Goal: Check status: Check status

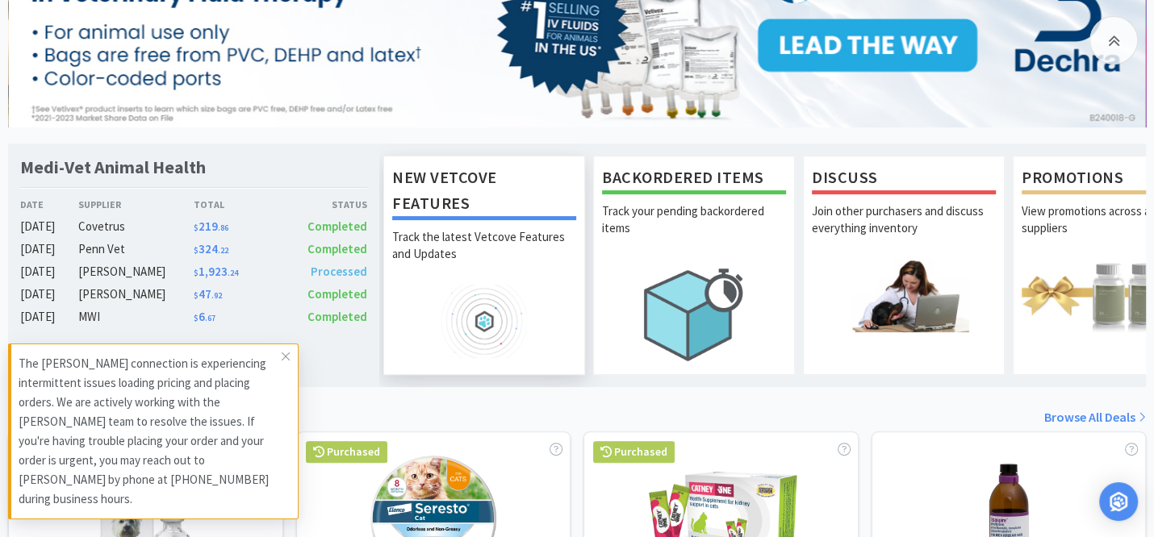
scroll to position [293, 0]
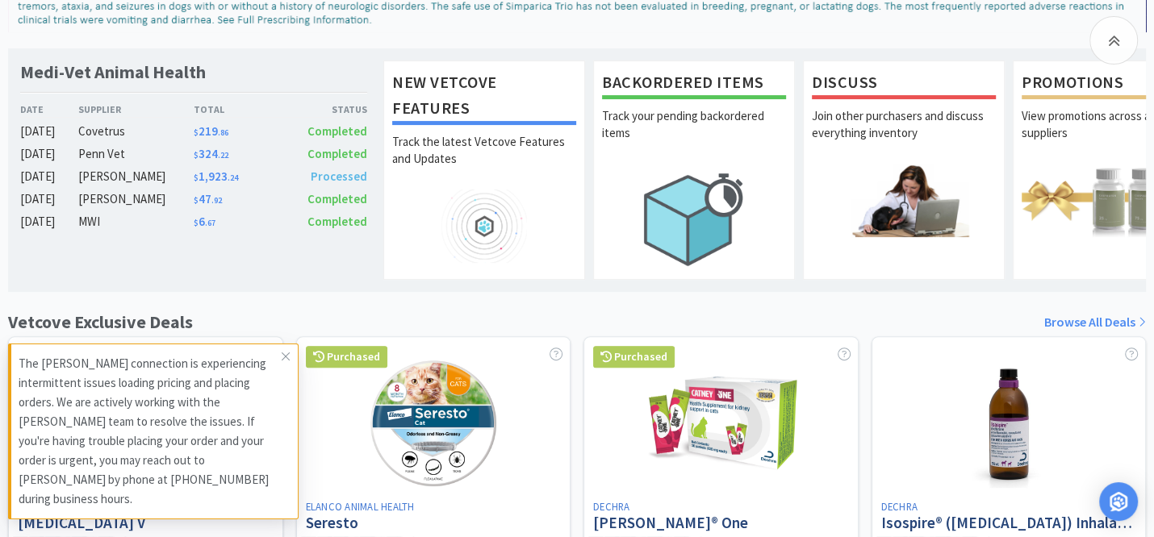
click at [90, 215] on div "MWI" at bounding box center [135, 221] width 115 height 19
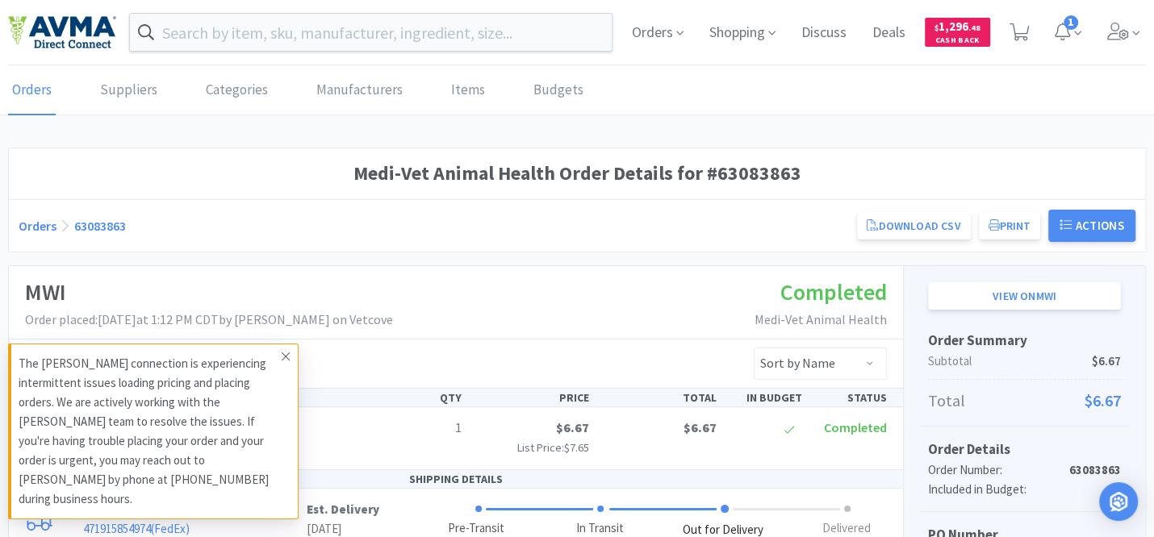
click at [285, 361] on icon at bounding box center [286, 357] width 8 height 8
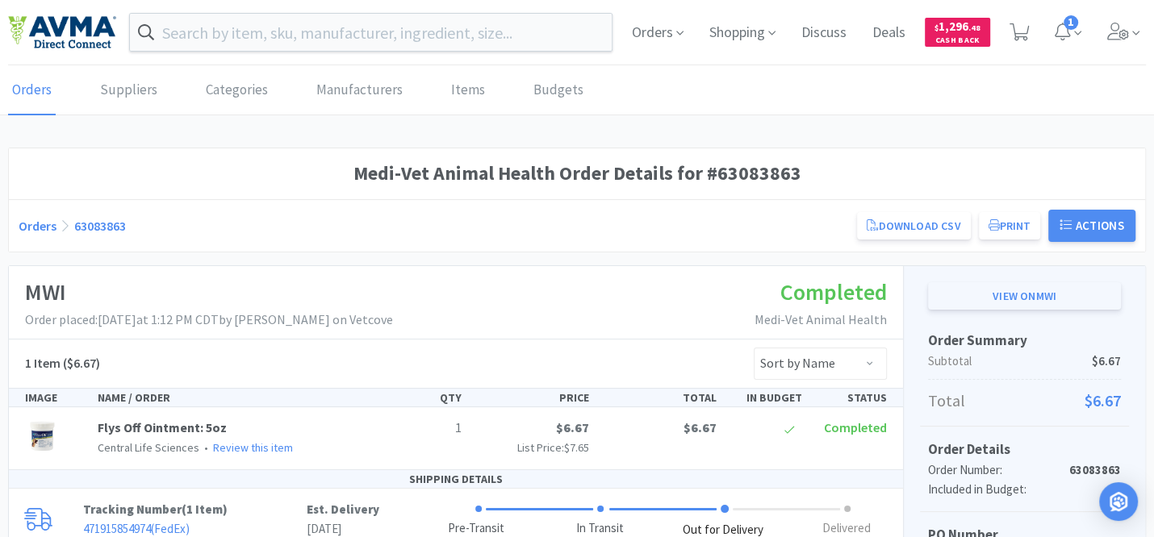
click at [1046, 296] on link "View on MWI" at bounding box center [1024, 295] width 193 height 27
click at [133, 86] on link "Suppliers" at bounding box center [128, 90] width 65 height 49
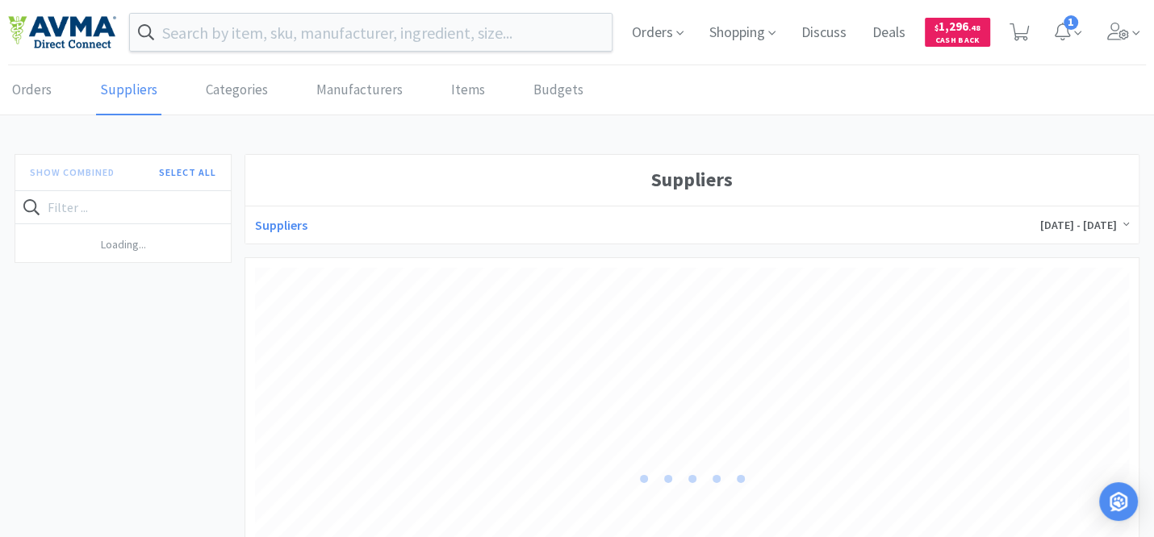
scroll to position [436, 874]
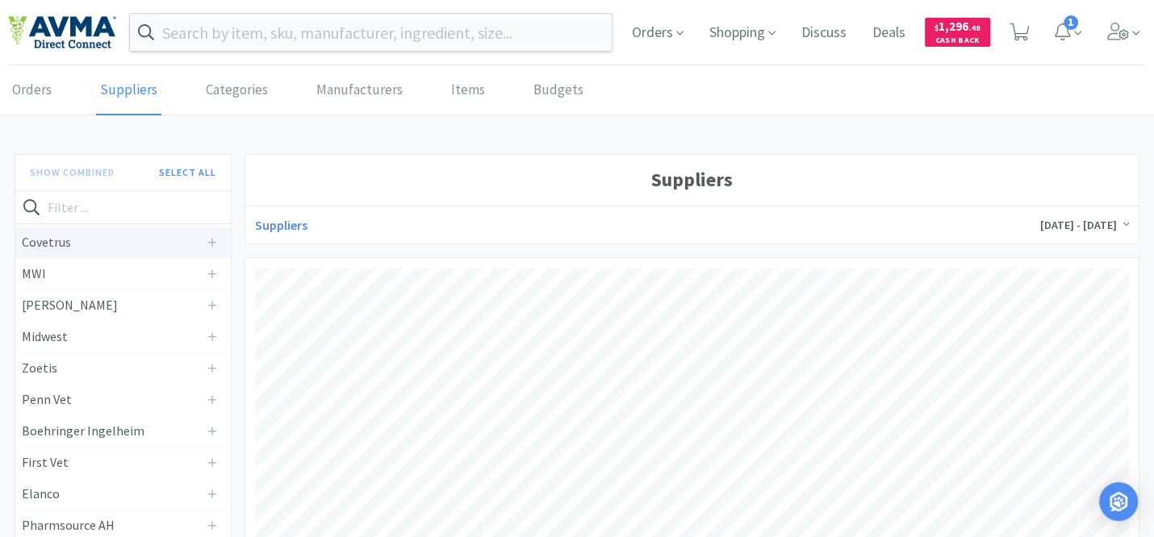
click at [46, 242] on h4 "Covetrus" at bounding box center [111, 242] width 178 height 21
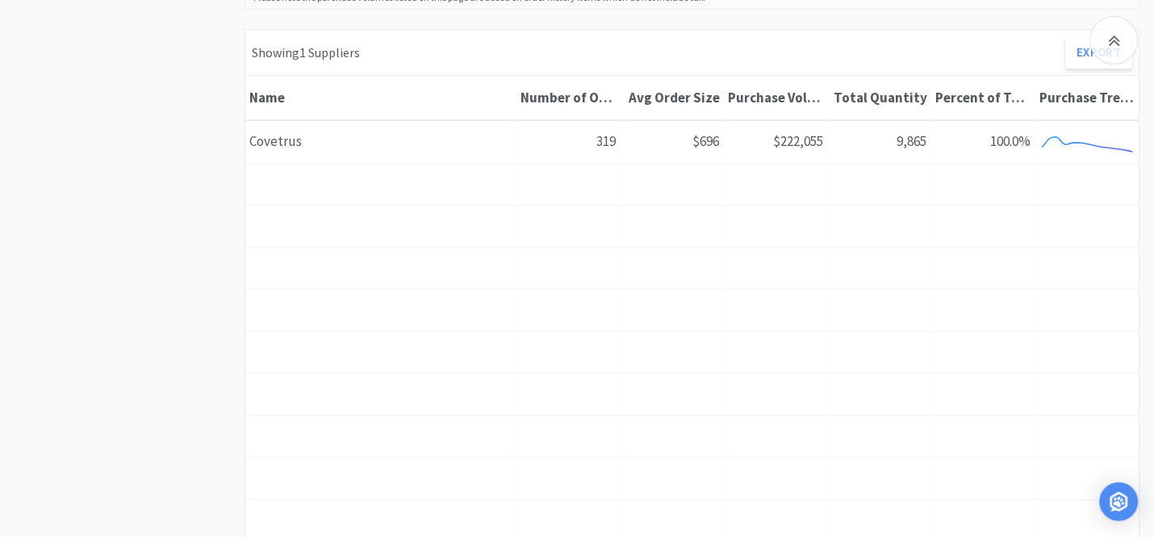
scroll to position [806, 0]
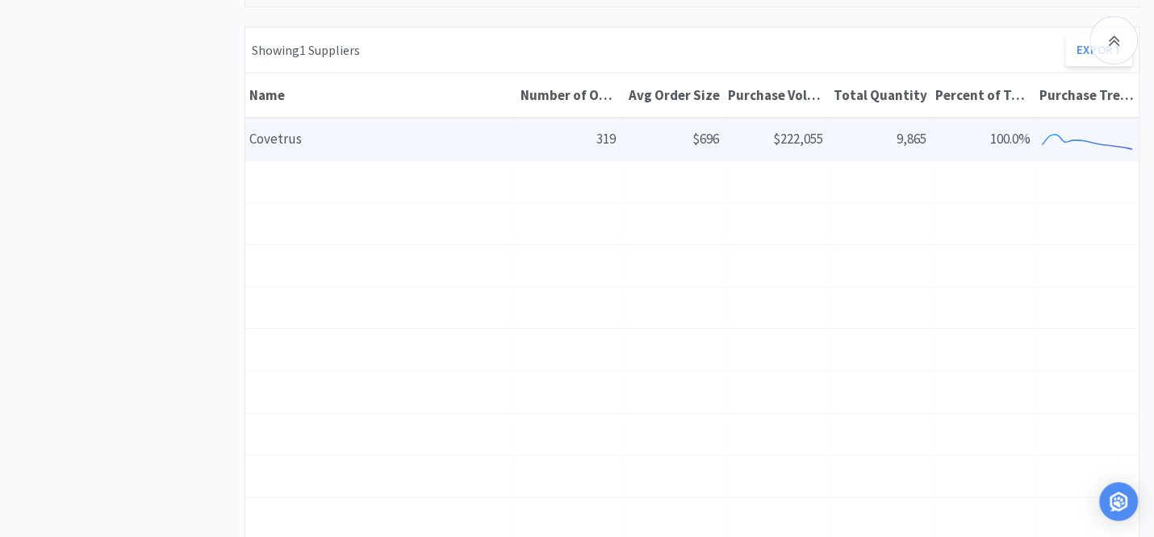
click at [286, 130] on div "Name Covetrus" at bounding box center [380, 139] width 271 height 41
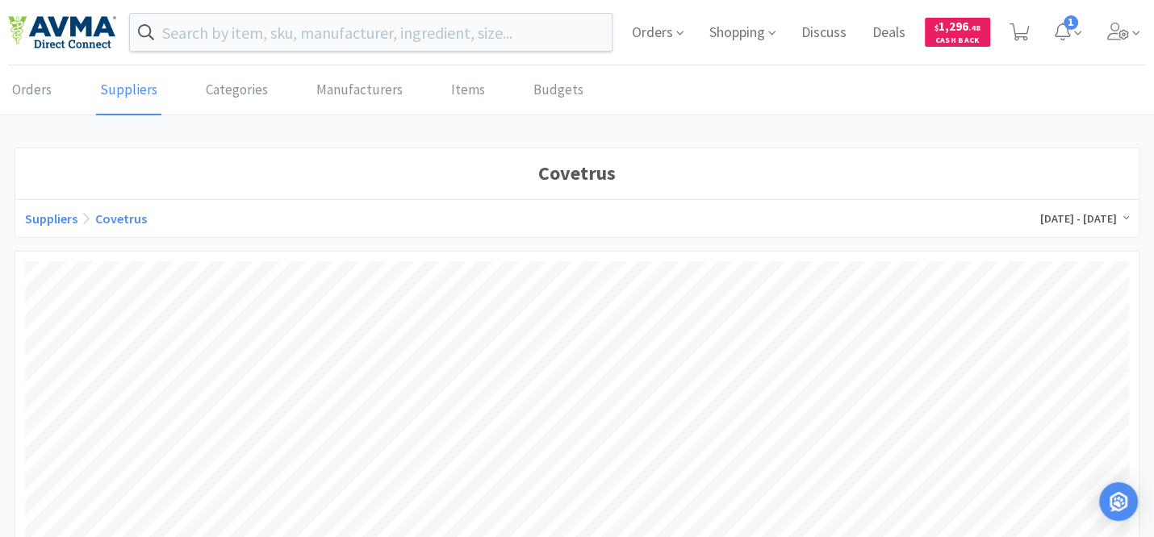
click at [118, 218] on link "Covetrus" at bounding box center [121, 219] width 52 height 16
click at [123, 213] on link "Covetrus" at bounding box center [121, 219] width 52 height 16
click at [31, 94] on link "Orders" at bounding box center [32, 90] width 48 height 49
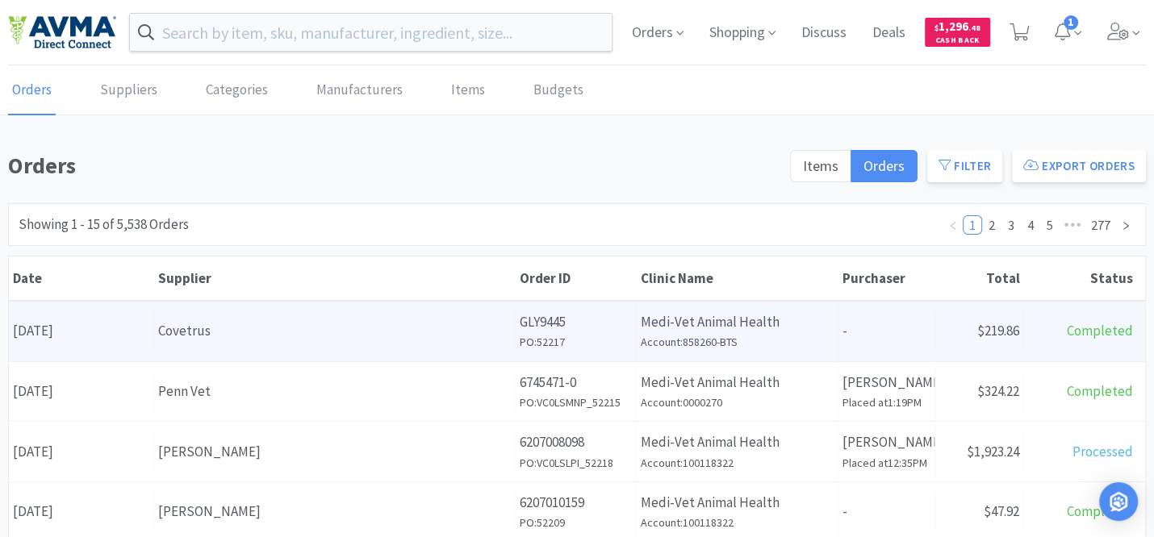
click at [31, 328] on div "Date [DATE]" at bounding box center [81, 331] width 145 height 41
